Goal: Use online tool/utility: Utilize a website feature to perform a specific function

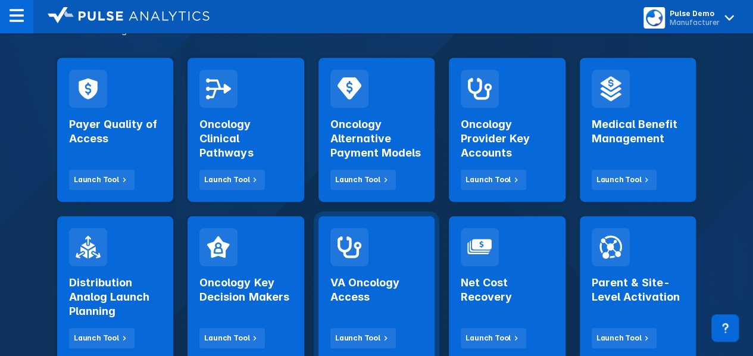
scroll to position [298, 0]
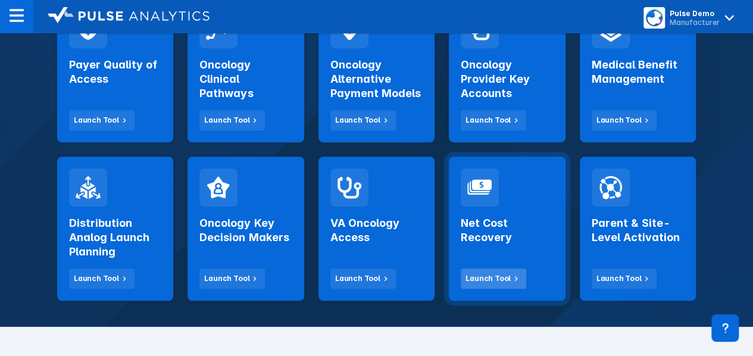
click at [491, 282] on div "Launch Tool" at bounding box center [488, 278] width 45 height 11
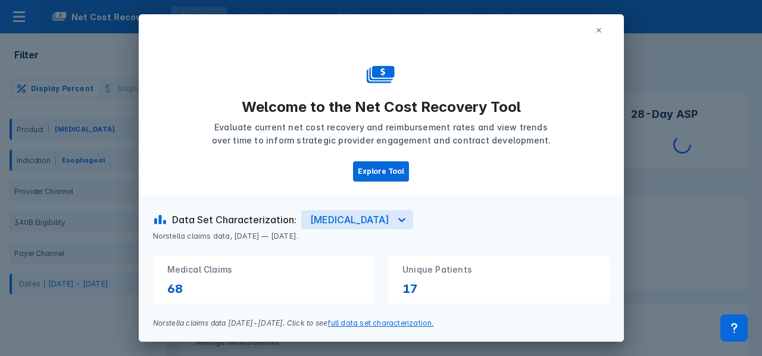
click at [596, 33] on icon at bounding box center [599, 30] width 7 height 7
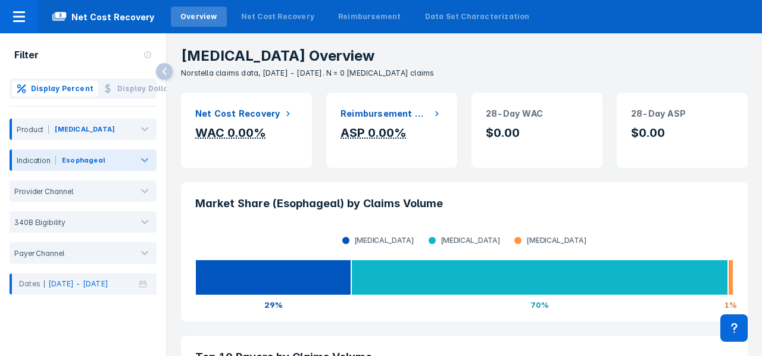
click at [108, 163] on div at bounding box center [119, 162] width 23 height 13
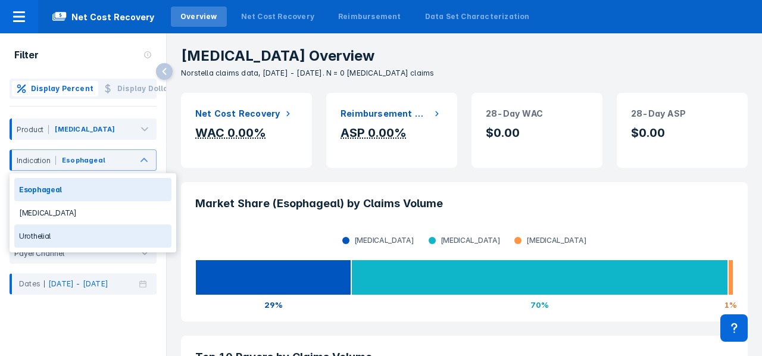
click at [72, 230] on div "Urothelial" at bounding box center [92, 236] width 157 height 23
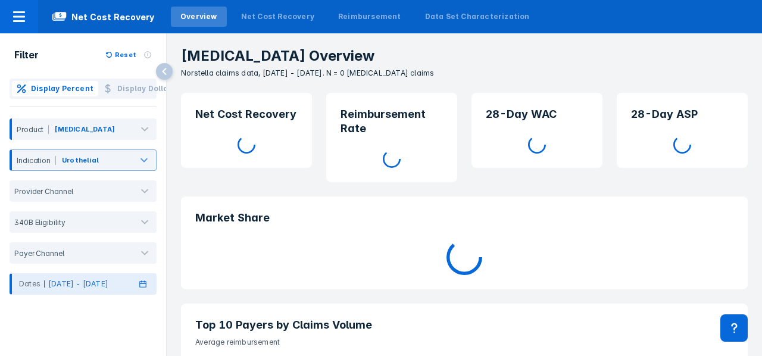
click at [139, 287] on icon at bounding box center [143, 284] width 12 height 8
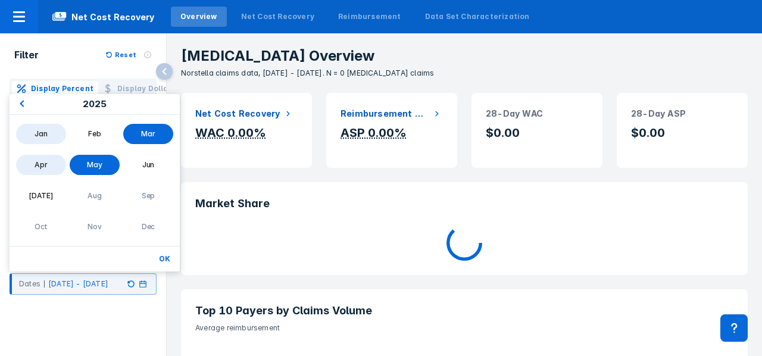
click at [43, 143] on div "Jan" at bounding box center [41, 134] width 50 height 20
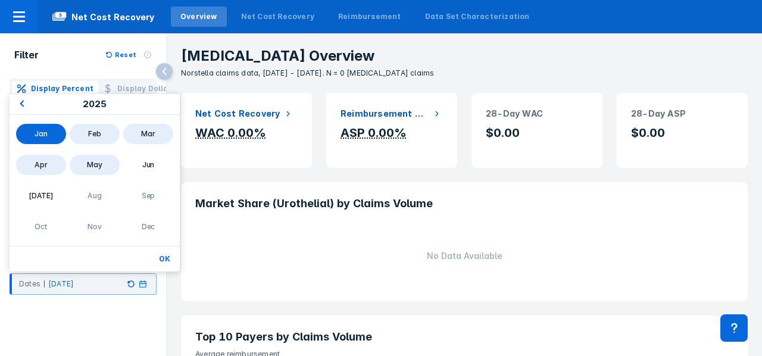
click at [104, 167] on div "May" at bounding box center [95, 165] width 50 height 20
click at [173, 254] on button "OK" at bounding box center [164, 258] width 21 height 15
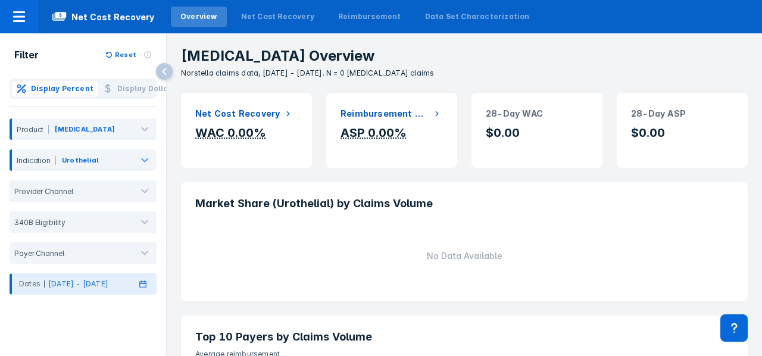
click at [142, 286] on icon at bounding box center [142, 284] width 7 height 7
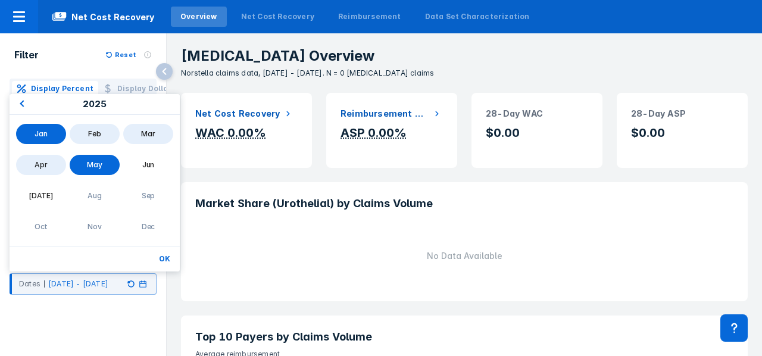
click at [24, 100] on button "Previous Year" at bounding box center [20, 104] width 19 height 19
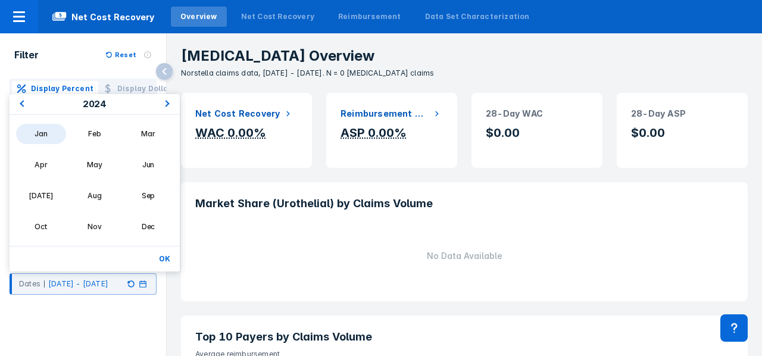
click at [39, 133] on div "Jan" at bounding box center [41, 134] width 50 height 20
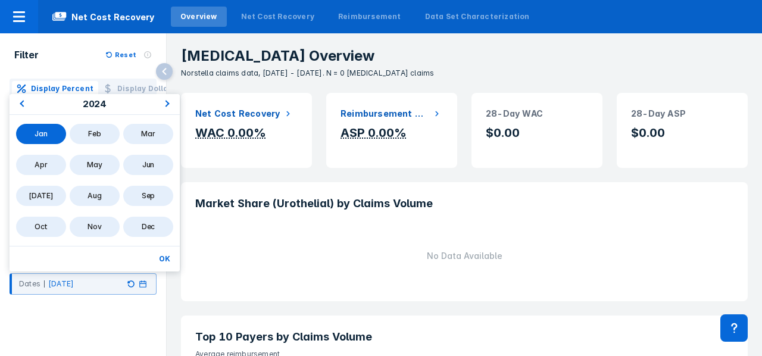
click at [155, 232] on div "Dec" at bounding box center [148, 227] width 50 height 20
click at [167, 261] on button "OK" at bounding box center [164, 258] width 21 height 15
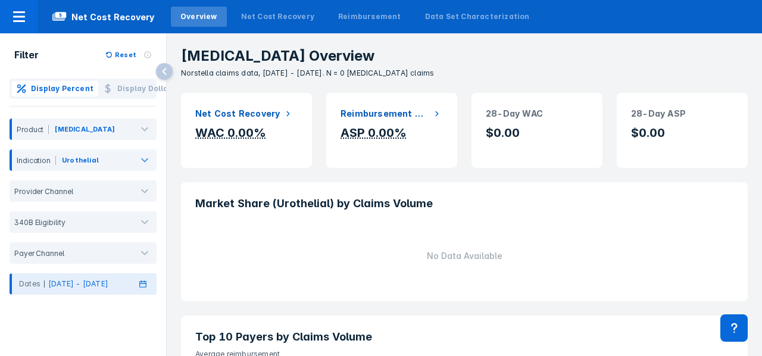
click at [150, 283] on div "Dates [DATE] - [DATE]" at bounding box center [83, 283] width 147 height 21
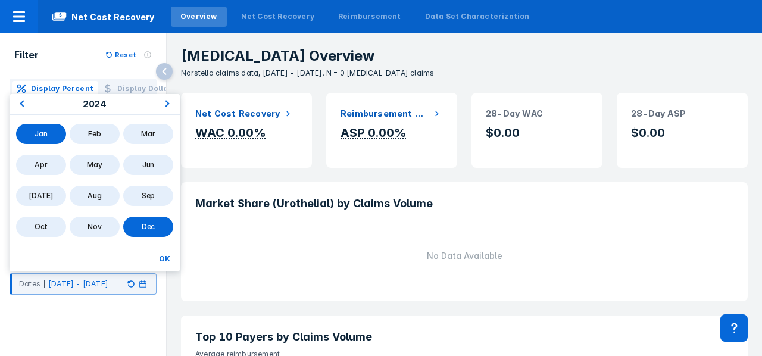
click at [27, 107] on button "Previous Year" at bounding box center [20, 104] width 19 height 19
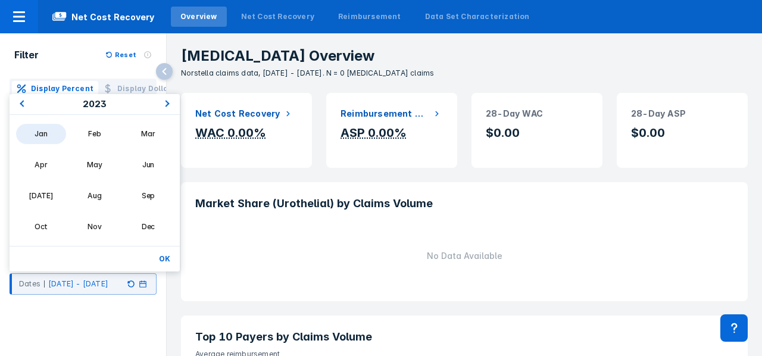
click at [42, 133] on div "Jan" at bounding box center [41, 134] width 50 height 20
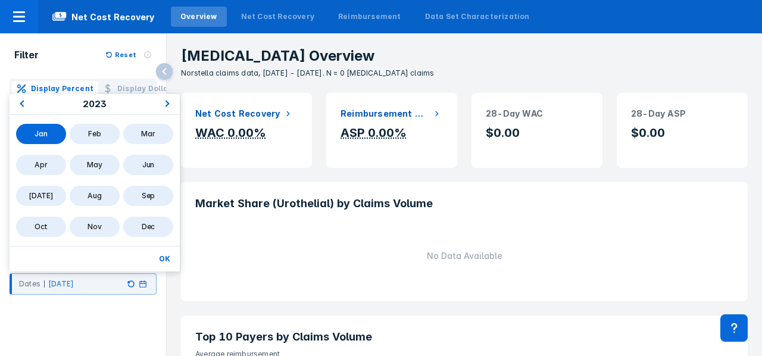
click at [160, 228] on div "Dec" at bounding box center [148, 227] width 50 height 20
click at [52, 134] on div "Jan" at bounding box center [41, 134] width 50 height 20
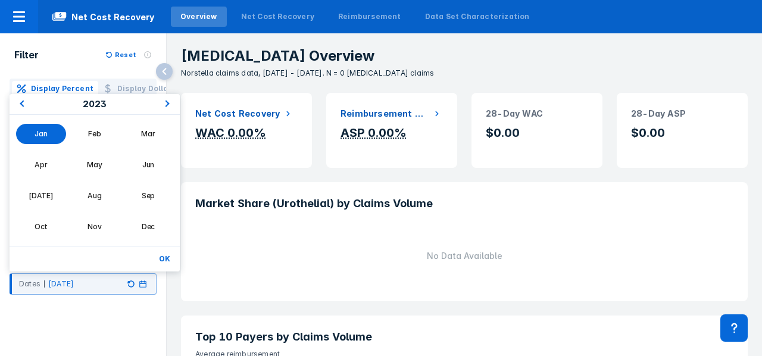
click at [173, 101] on button "Next Year" at bounding box center [169, 104] width 19 height 19
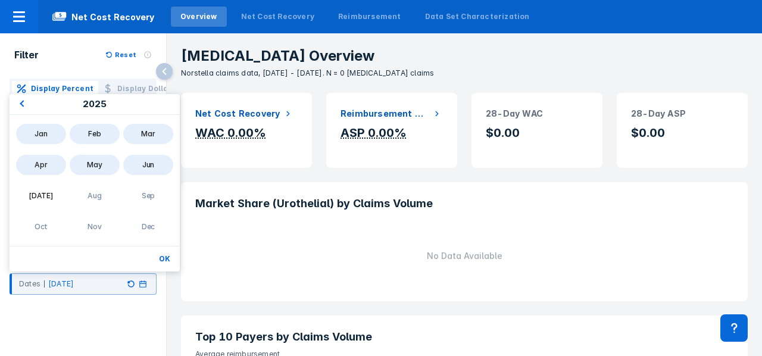
click at [155, 166] on div "Jun" at bounding box center [148, 165] width 50 height 20
click at [162, 255] on button "OK" at bounding box center [164, 258] width 21 height 15
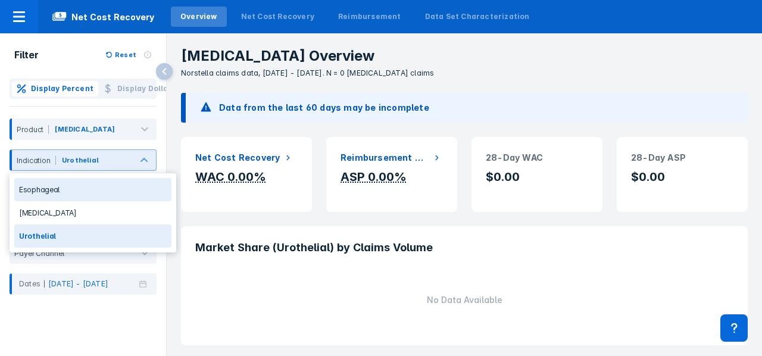
click at [171, 138] on div "Net Cost Recovery WAC 0.00% Reimbursement Rate ASP 0.00% 28-Day WAC $0.00 28-Da…" at bounding box center [465, 316] width 596 height 386
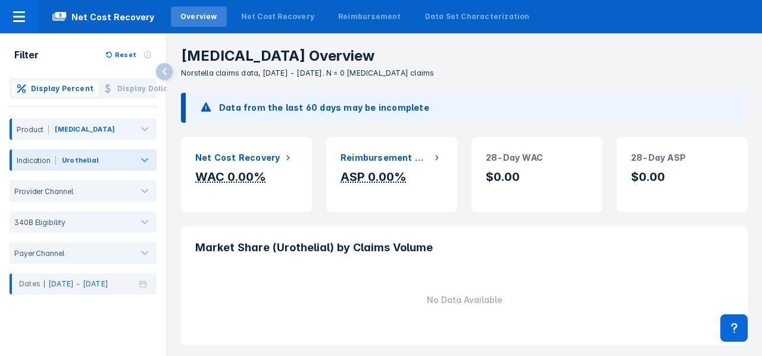
click at [127, 159] on div at bounding box center [116, 162] width 30 height 13
